Goal: Obtain resource: Obtain resource

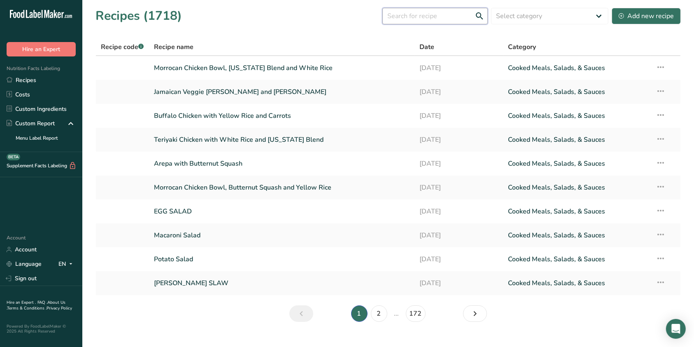
click at [445, 19] on input "text" at bounding box center [434, 16] width 105 height 16
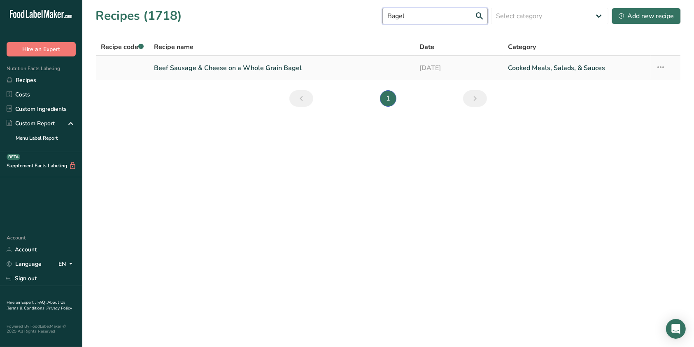
type input "Bagel"
click at [559, 64] on link "Cooked Meals, Salads, & Sauces" at bounding box center [577, 67] width 138 height 17
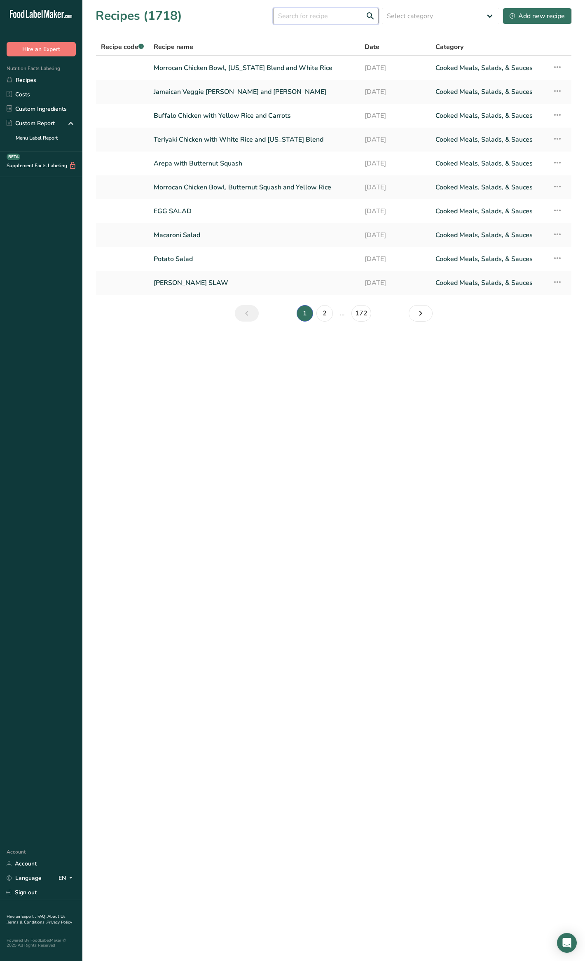
drag, startPoint x: 314, startPoint y: 21, endPoint x: 307, endPoint y: 8, distance: 14.0
click at [313, 20] on input "text" at bounding box center [325, 16] width 105 height 16
click at [307, 8] on input "text" at bounding box center [325, 16] width 105 height 16
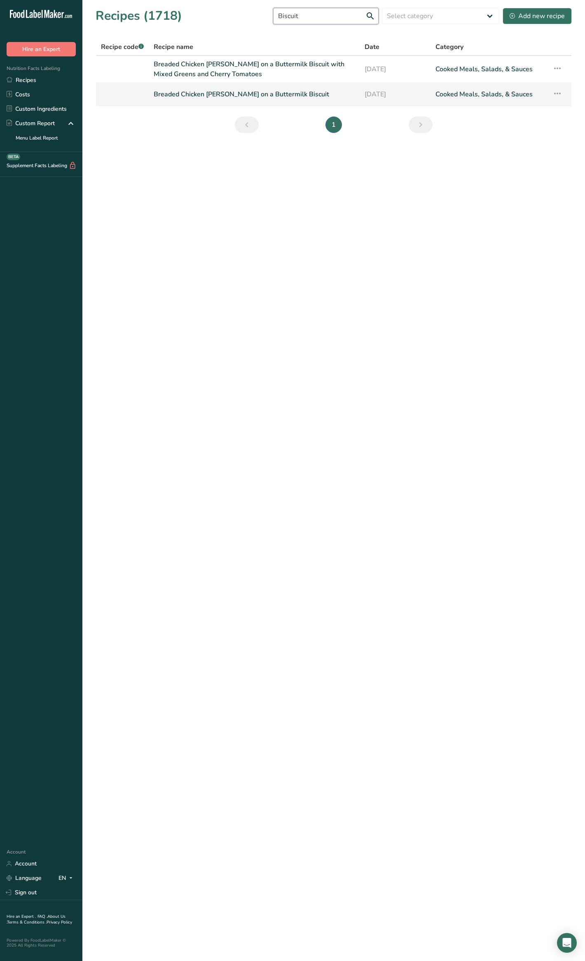
type input "Biscuit"
click at [284, 94] on link "Breaded Chicken Patty on a Buttermilk Biscuit" at bounding box center [254, 94] width 201 height 17
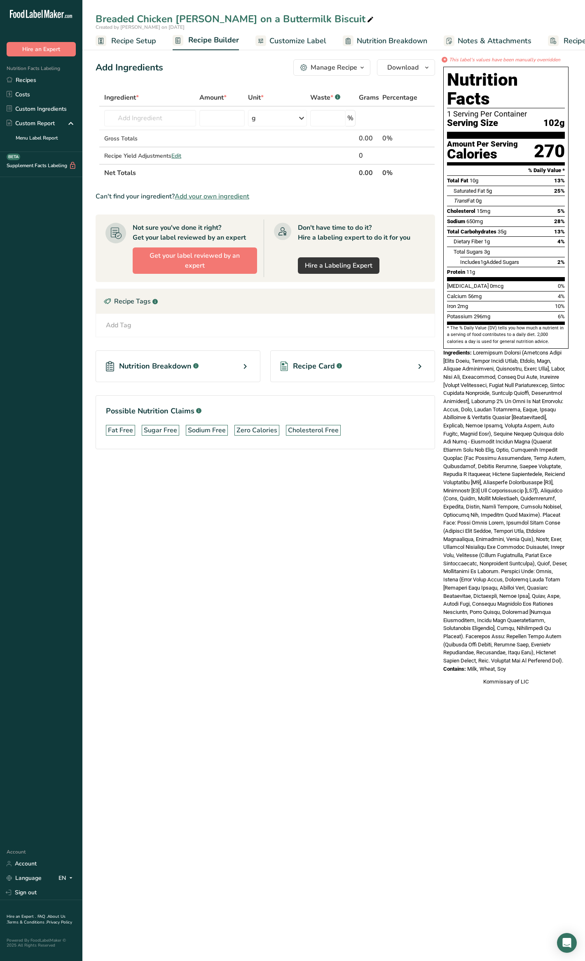
drag, startPoint x: 473, startPoint y: 338, endPoint x: 511, endPoint y: 658, distance: 322.1
click at [511, 658] on div "Nutrition Facts 1 Serving Per Container Serving Size 102g Amount Per Serving Ca…" at bounding box center [506, 376] width 132 height 626
copy div "Buttermilk Biscuit (Enriched Flour [Wheat Flour, Malted Barley Flour, Niacin, I…"
click at [494, 534] on div "Ingredients:" at bounding box center [505, 507] width 125 height 316
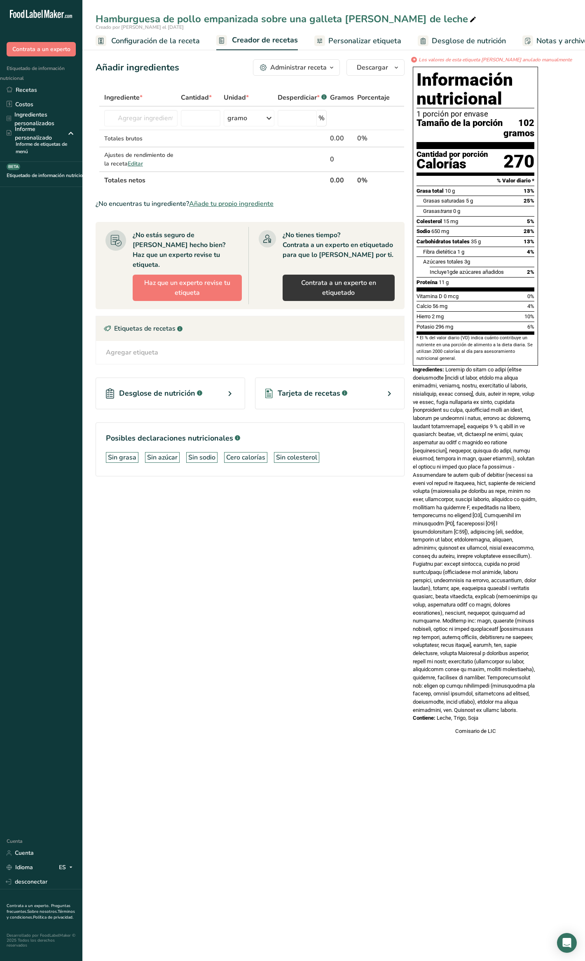
drag, startPoint x: 469, startPoint y: 380, endPoint x: 521, endPoint y: 726, distance: 350.6
click at [521, 714] on div "Ingredientes:" at bounding box center [475, 540] width 125 height 349
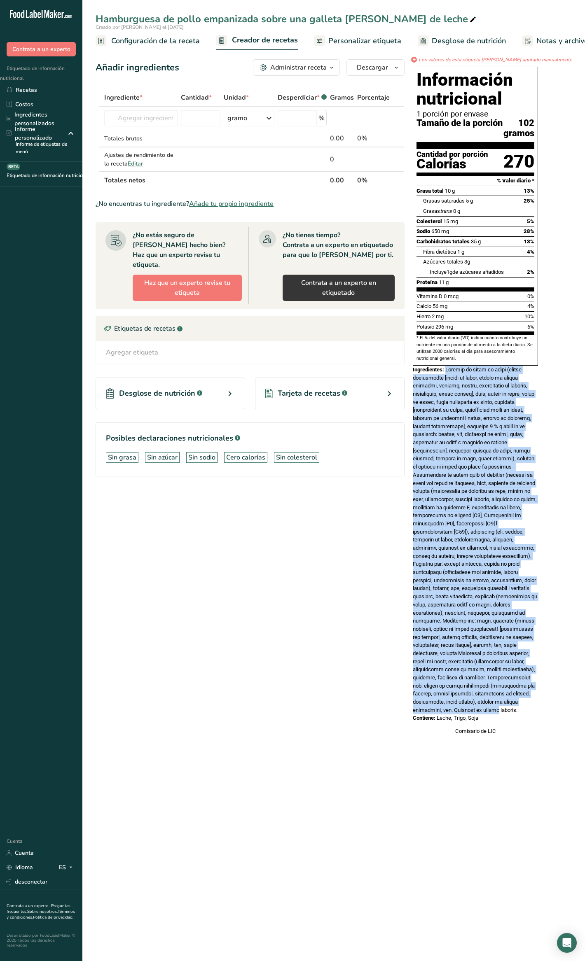
copy font "Galleta de suero de leche (harina enriquecida [harina de trigo, harina de cebad…"
click at [538, 620] on div "Ingredientes:" at bounding box center [475, 540] width 125 height 349
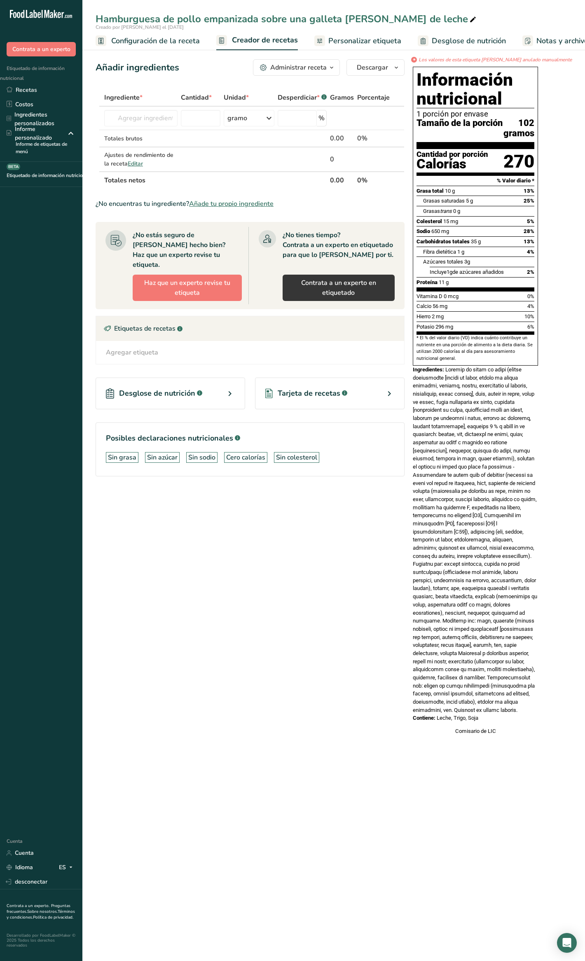
drag, startPoint x: 468, startPoint y: 382, endPoint x: 549, endPoint y: 728, distance: 355.1
click at [541, 730] on div "Información nutricional 1 porción por envase Tamaño de la porción 102 gramos Ca…" at bounding box center [475, 400] width 132 height 675
copy div "Galleta de suero de leche (harina enriquecida [harina de trigo, harina de cebad…"
click at [455, 475] on div "Ingredientes:" at bounding box center [475, 540] width 125 height 349
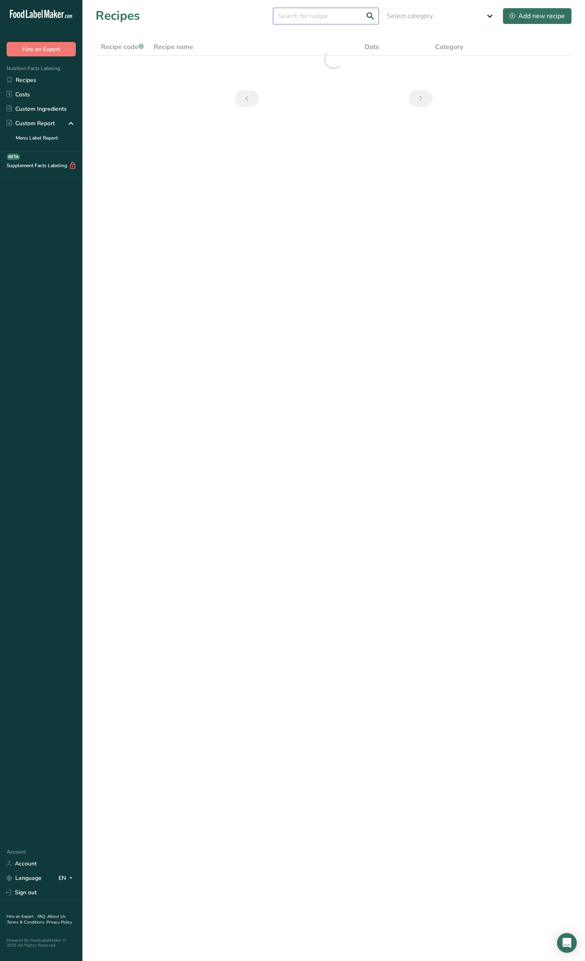
click at [347, 23] on input "text" at bounding box center [325, 16] width 105 height 16
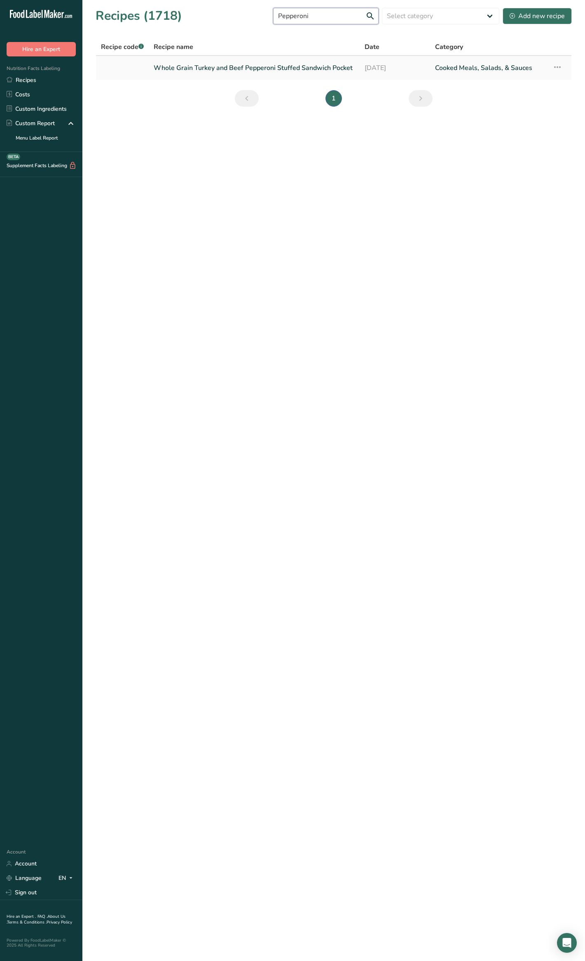
type input "Pepperoni"
click at [263, 65] on link "Whole Grain Turkey and Beef Pepperoni Stuffed Sandwich Pocket" at bounding box center [254, 67] width 201 height 17
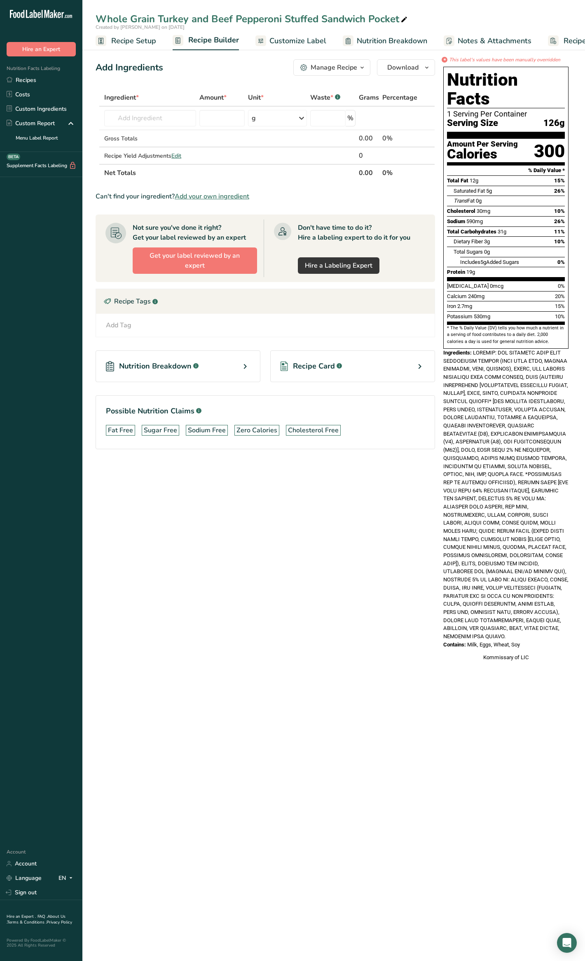
drag, startPoint x: 473, startPoint y: 333, endPoint x: 542, endPoint y: 626, distance: 300.8
click at [542, 626] on div "Nutrition Facts 1 Serving Per Container Serving Size 126g Amount Per Serving Ca…" at bounding box center [506, 364] width 132 height 602
copy div "FILLING: LOW MOISTURE PART SKIM MOZZARELLA CHEESE (PART SKIM MILK, CHEESE CULTU…"
click at [358, 19] on div "Whole Grain Turkey and Beef Pepperoni Stuffed Sandwich Pocket" at bounding box center [252, 19] width 313 height 15
click at [358, 19] on input "Whole Grain Turkey and Beef Pepperoni Stuffed Sandwich Pocket" at bounding box center [334, 19] width 476 height 15
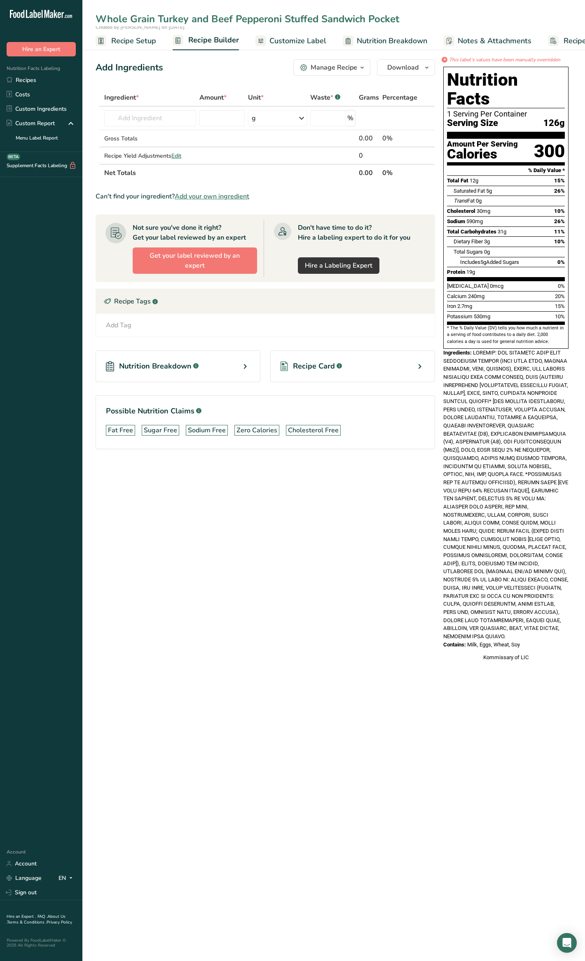
click at [358, 19] on input "Whole Grain Turkey and Beef Pepperoni Stuffed Sandwich Pocket" at bounding box center [334, 19] width 476 height 15
click at [382, 14] on div "Whole Grain Turkey and Beef Pepperoni Stuffed Sandwich Pocket" at bounding box center [252, 19] width 313 height 15
click at [382, 14] on input "Whole Grain Turkey and Beef Pepperoni Stuffed Sandwich Pocket" at bounding box center [334, 19] width 476 height 15
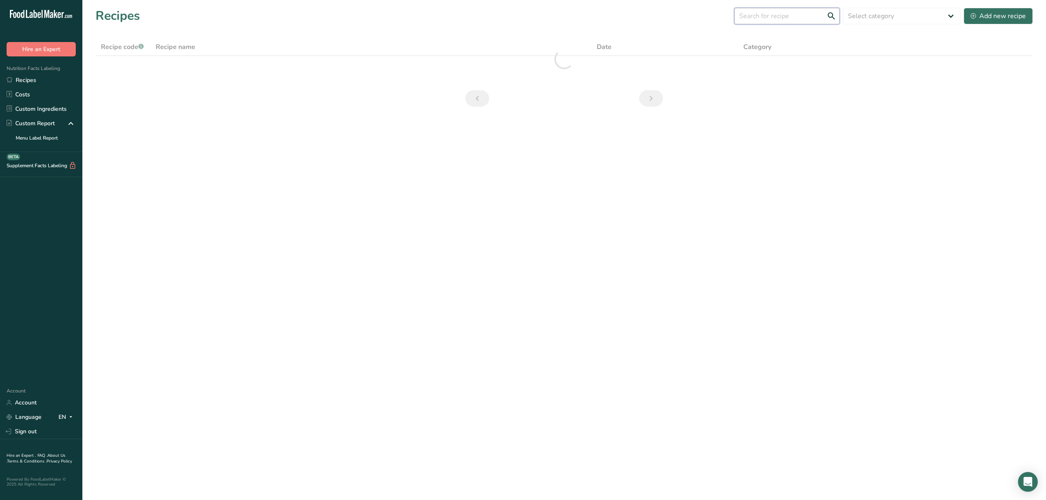
click at [759, 14] on input "text" at bounding box center [786, 16] width 105 height 16
type input "C"
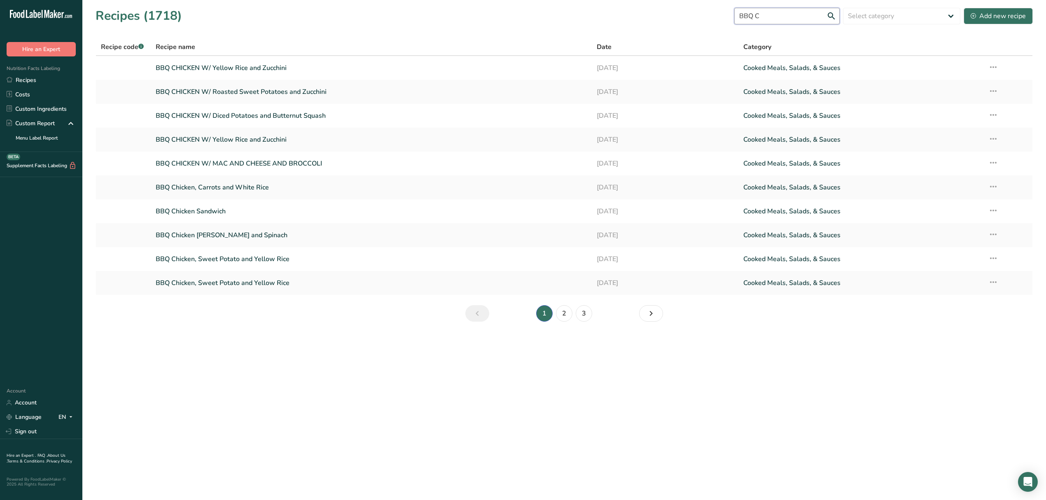
drag, startPoint x: 774, startPoint y: 16, endPoint x: 663, endPoint y: 30, distance: 112.5
click at [663, 30] on section "Recipes (1718) BBQ C Select category All Baked Goods Beverages Confectionery Co…" at bounding box center [563, 167] width 963 height 335
drag, startPoint x: 811, startPoint y: 19, endPoint x: 694, endPoint y: 20, distance: 116.9
click at [694, 21] on div "Recipes (1718) Chicken Cutlet Select category All Baked Goods Beverages Confect…" at bounding box center [564, 16] width 937 height 19
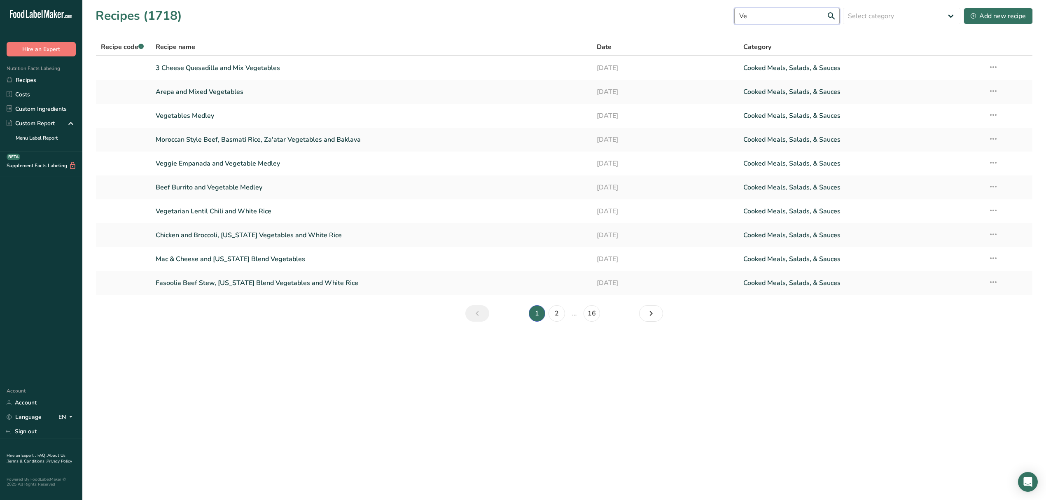
type input "V"
type input "Chili"
click at [204, 94] on link "Beans Chili and White Rice" at bounding box center [371, 91] width 431 height 17
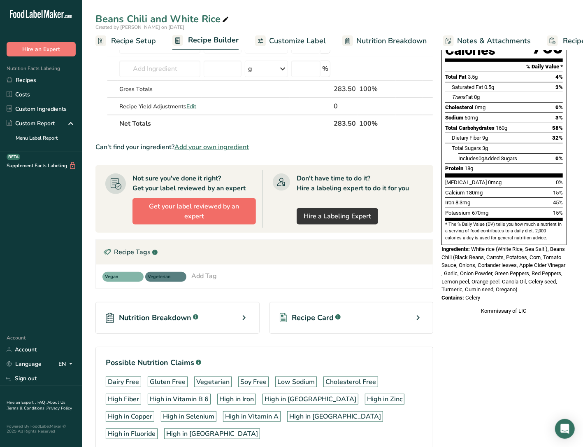
scroll to position [110, 0]
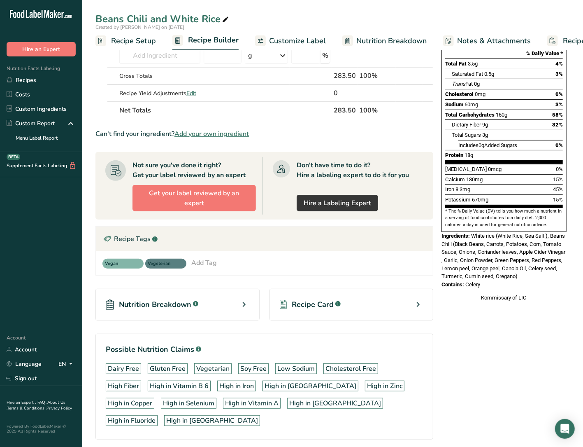
drag, startPoint x: 473, startPoint y: 218, endPoint x: 497, endPoint y: 266, distance: 53.6
click at [497, 266] on div "Nutrition Facts 1 Serving Per Container Serving Size 284g Amount Per Serving Ca…" at bounding box center [504, 125] width 132 height 358
copy div "White rice (White Rice, Sea Salt ), Beans Chili (Black Beans, Carrots, Potatoes…"
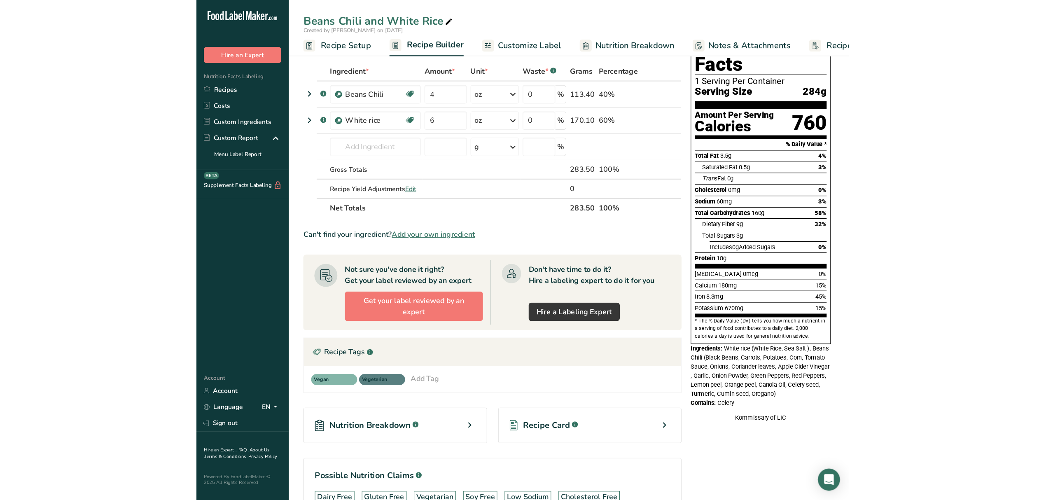
scroll to position [0, 0]
